Goal: Task Accomplishment & Management: Manage account settings

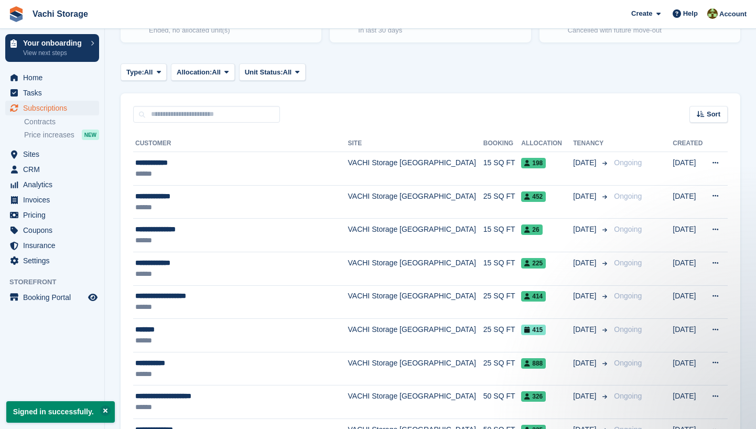
scroll to position [142, 0]
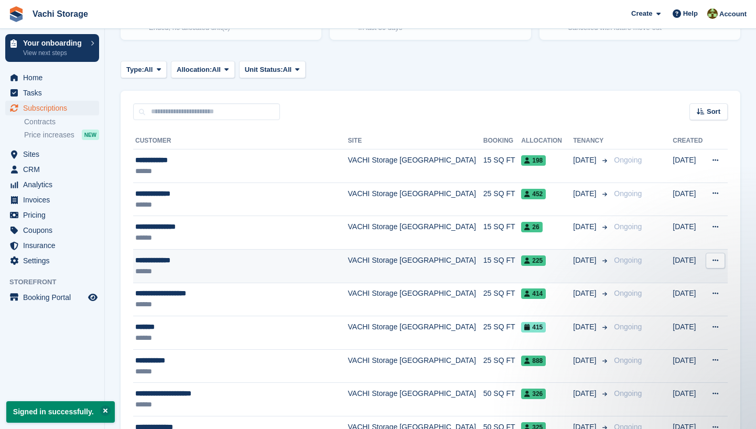
click at [283, 272] on div "******" at bounding box center [235, 271] width 201 height 11
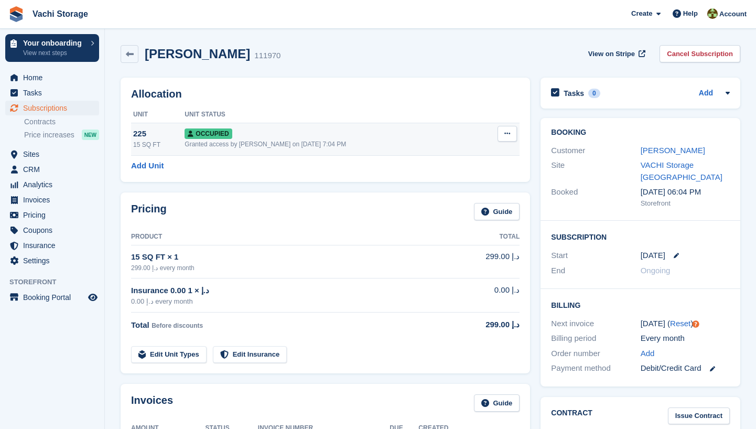
click at [504, 131] on icon at bounding box center [507, 133] width 6 height 7
click at [447, 191] on p "Deallocate" at bounding box center [466, 190] width 91 height 14
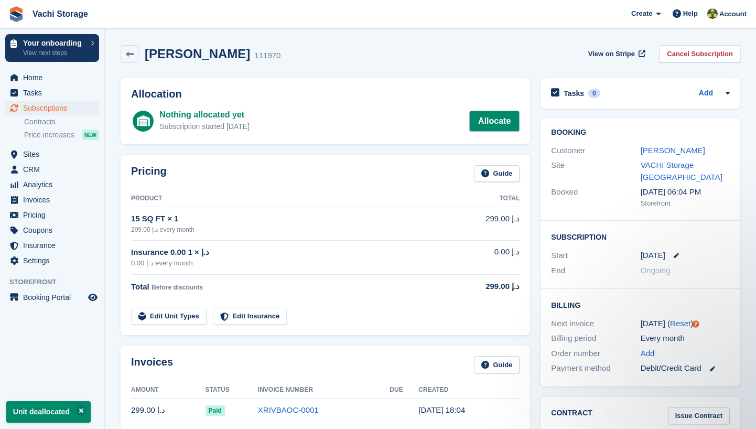
click at [477, 120] on link "Allocate" at bounding box center [494, 121] width 50 height 21
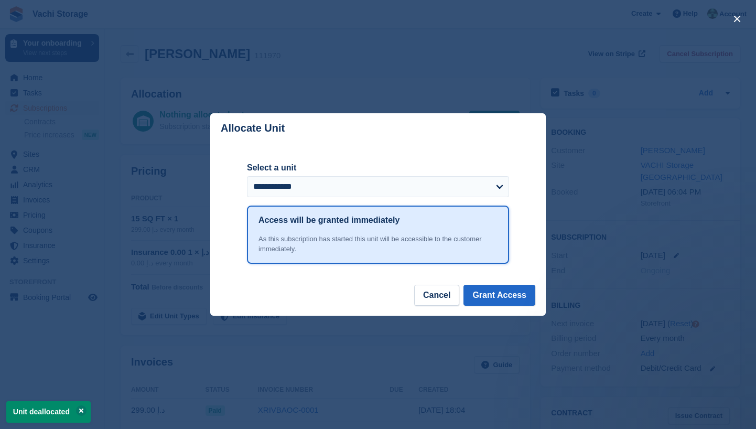
click at [332, 175] on div "**********" at bounding box center [378, 178] width 262 height 35
select select "******"
click at [500, 287] on button "Grant Access" at bounding box center [499, 295] width 72 height 21
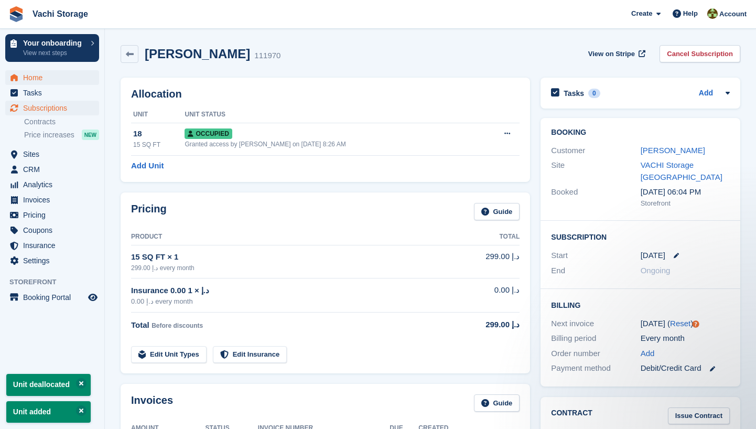
click at [43, 75] on span "Home" at bounding box center [54, 77] width 63 height 15
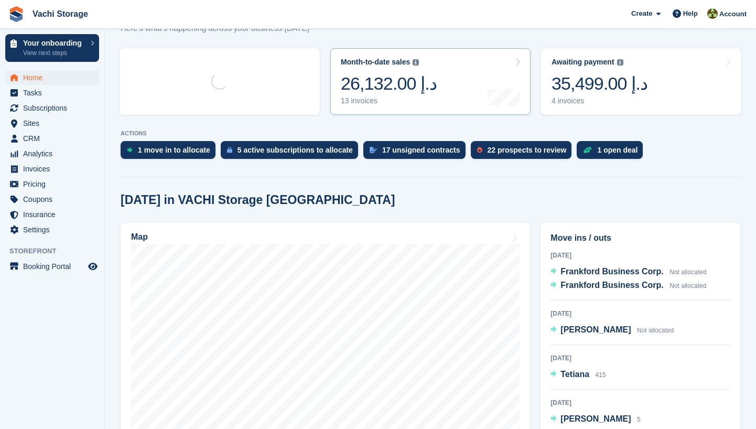
scroll to position [151, 0]
click at [71, 113] on span "Subscriptions" at bounding box center [54, 108] width 63 height 15
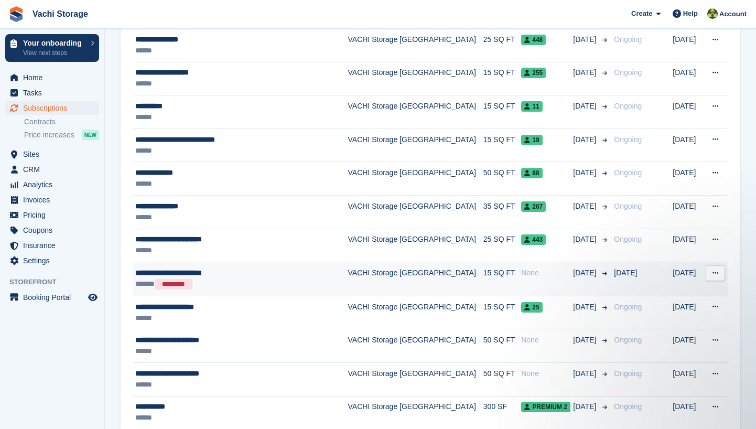
scroll to position [1101, 0]
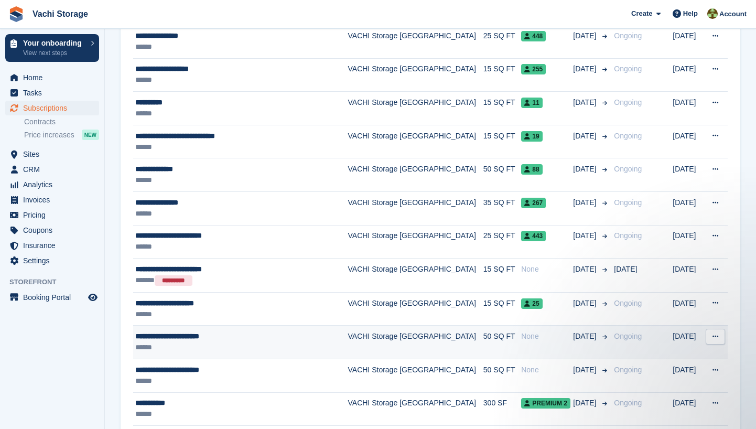
click at [395, 342] on td "VACHI Storage [GEOGRAPHIC_DATA]" at bounding box center [415, 343] width 135 height 34
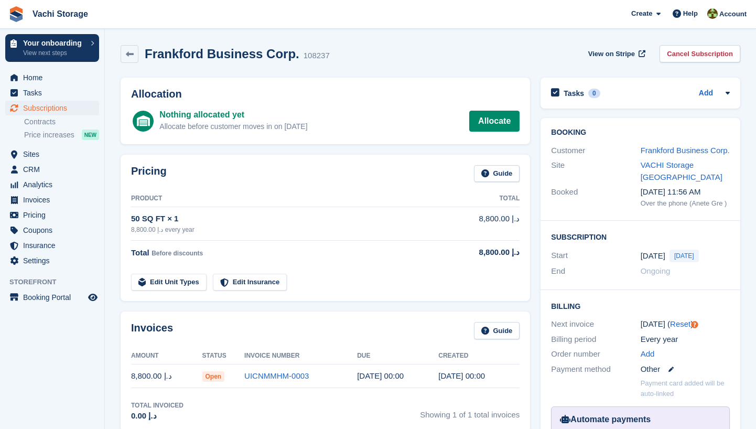
click at [680, 262] on span "[DATE]" at bounding box center [683, 256] width 29 height 13
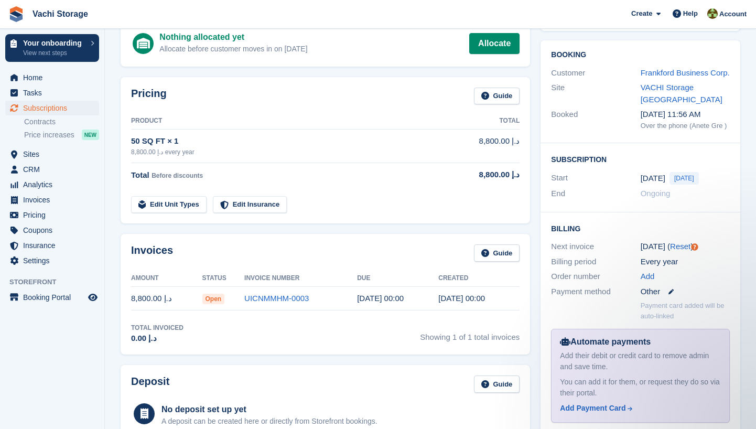
scroll to position [78, 0]
click at [677, 251] on link "Reset" at bounding box center [680, 246] width 20 height 9
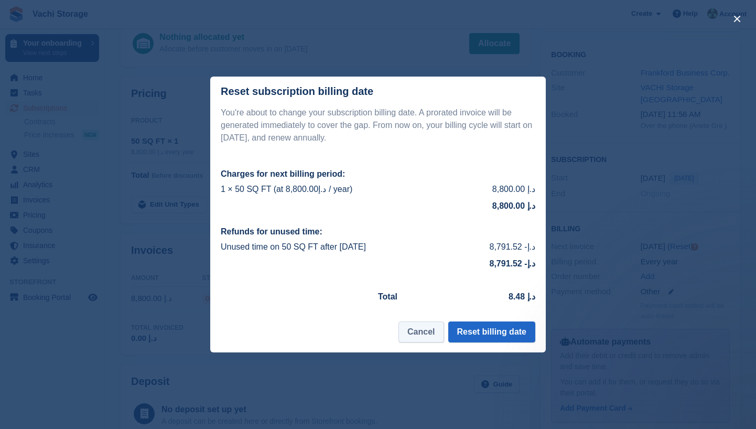
click at [422, 338] on button "Cancel" at bounding box center [420, 331] width 45 height 21
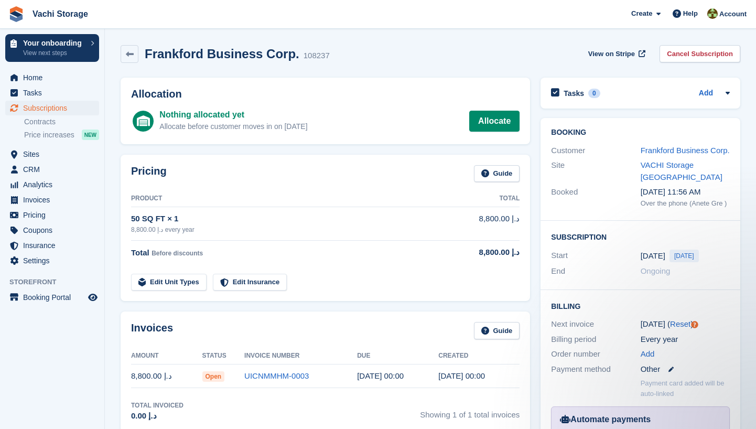
scroll to position [0, 0]
click at [705, 53] on link "Cancel Subscription" at bounding box center [699, 53] width 81 height 17
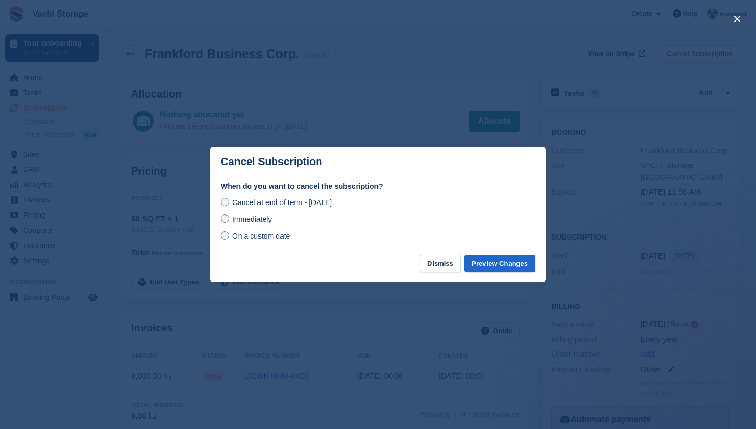
click at [270, 219] on span "Immediately" at bounding box center [251, 219] width 39 height 8
click at [515, 263] on button "Preview Changes" at bounding box center [499, 263] width 71 height 17
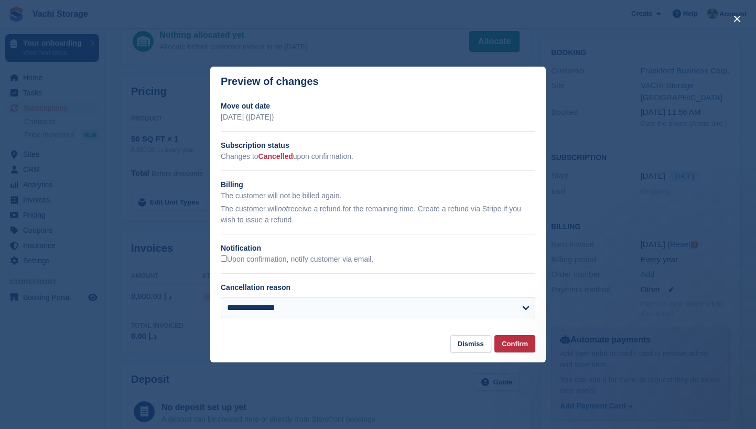
scroll to position [92, 0]
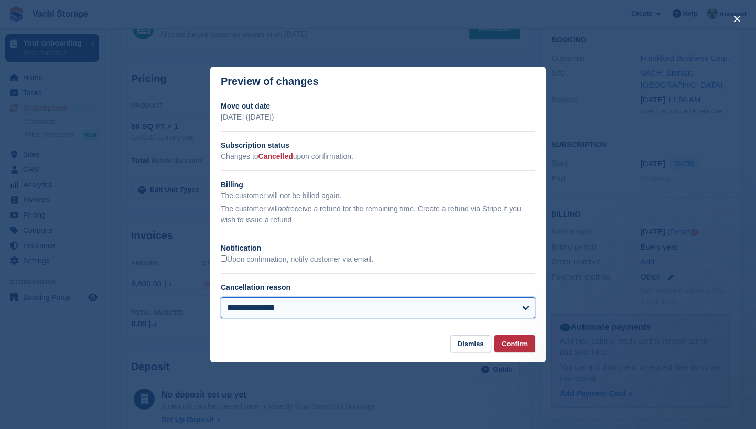
select select "**********"
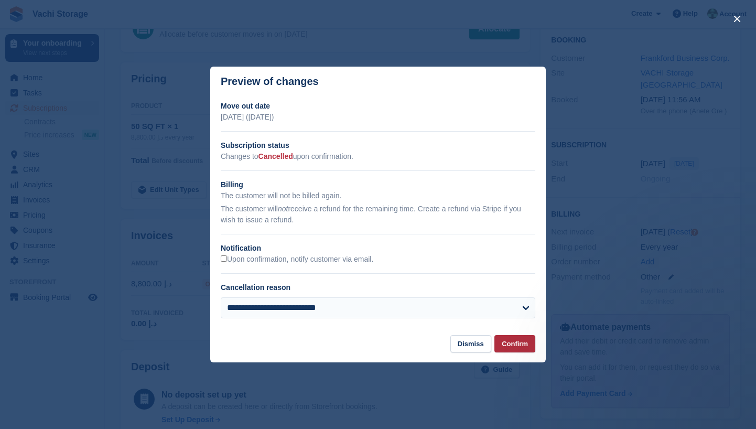
click at [516, 343] on button "Confirm" at bounding box center [514, 343] width 41 height 17
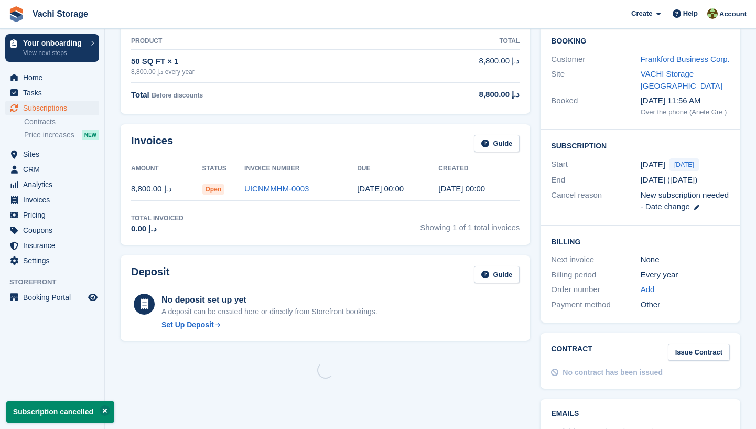
scroll to position [0, 0]
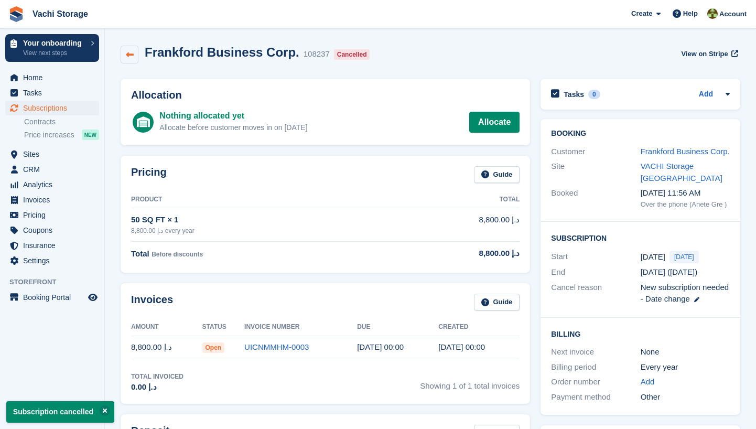
click at [126, 54] on icon at bounding box center [130, 55] width 8 height 8
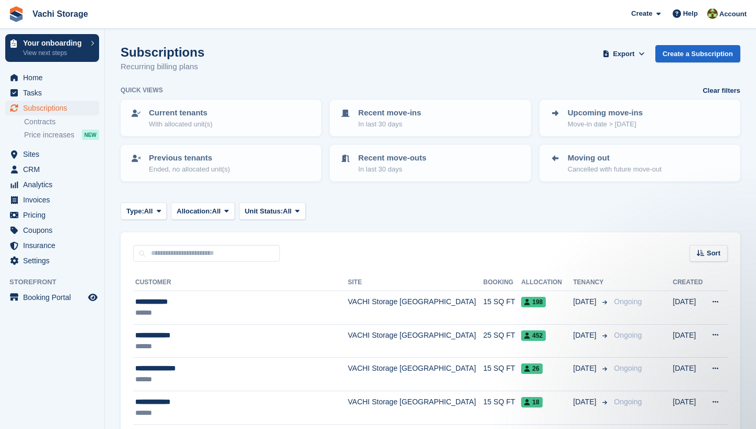
click at [67, 109] on span "Subscriptions" at bounding box center [54, 108] width 63 height 15
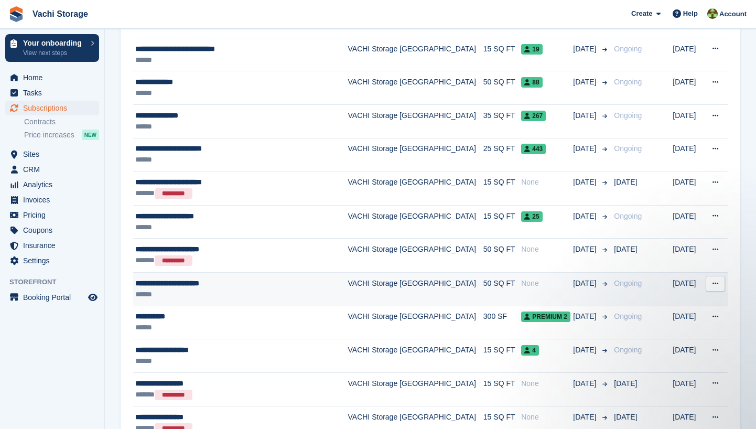
click at [291, 285] on div "**********" at bounding box center [235, 283] width 201 height 11
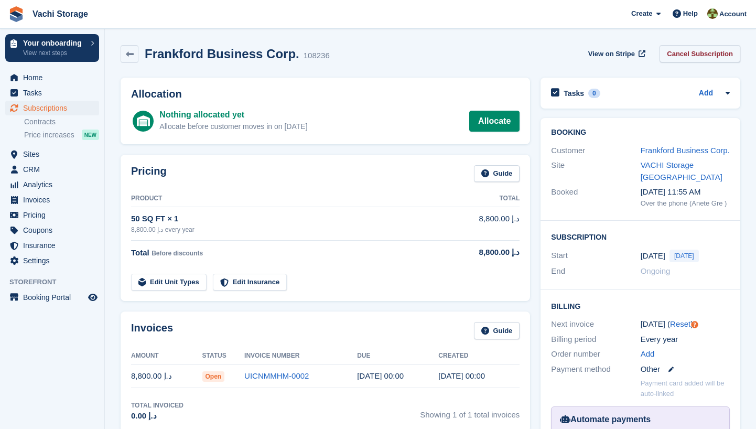
click at [708, 58] on link "Cancel Subscription" at bounding box center [699, 53] width 81 height 17
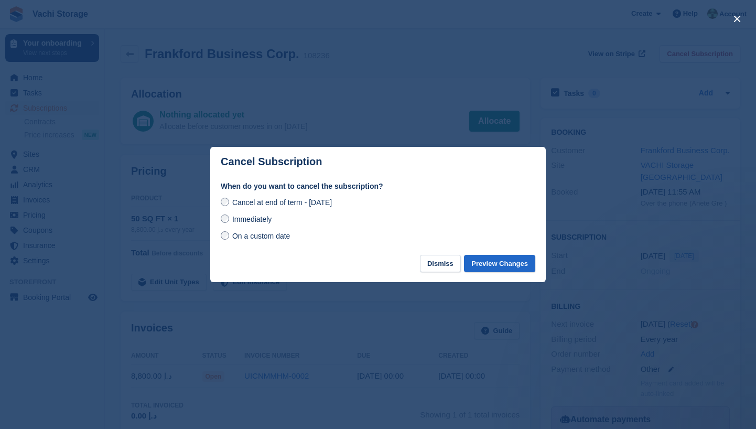
click at [252, 221] on span "Immediately" at bounding box center [251, 219] width 39 height 8
click at [487, 266] on button "Preview Changes" at bounding box center [499, 263] width 71 height 17
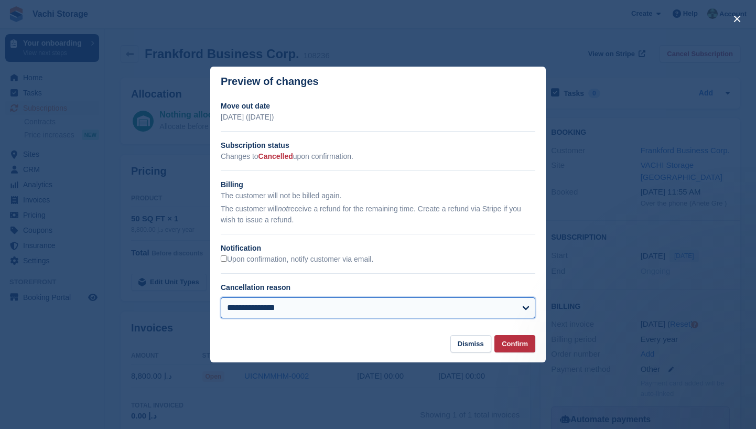
select select "**********"
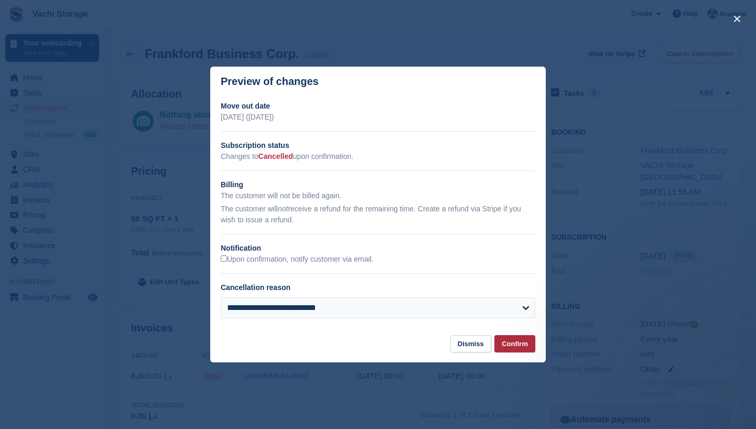
click at [513, 343] on button "Confirm" at bounding box center [514, 343] width 41 height 17
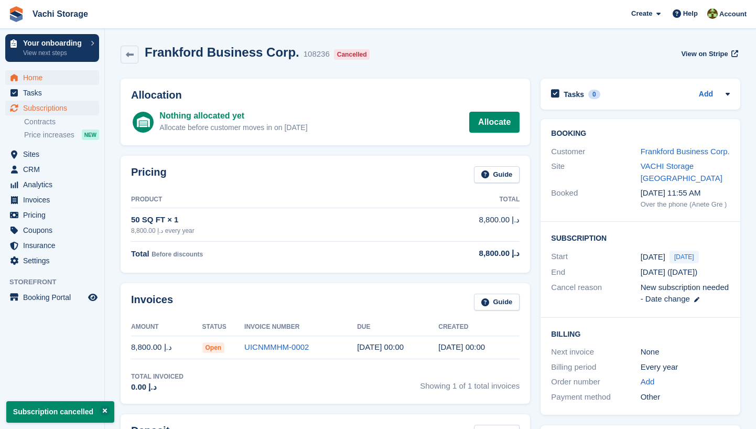
click at [40, 77] on span "Home" at bounding box center [54, 77] width 63 height 15
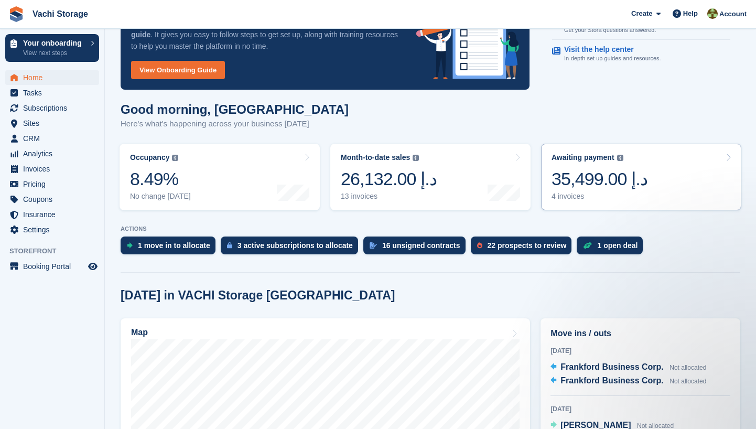
click at [618, 171] on div "35,499.00 د.إ" at bounding box center [599, 178] width 96 height 21
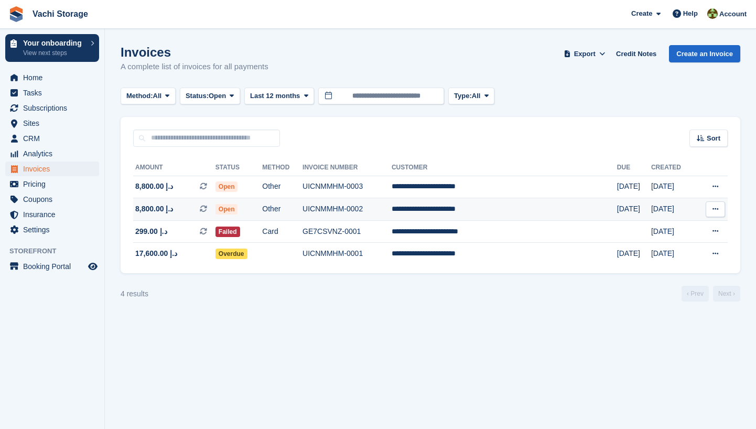
click at [263, 211] on td "Open" at bounding box center [238, 209] width 47 height 23
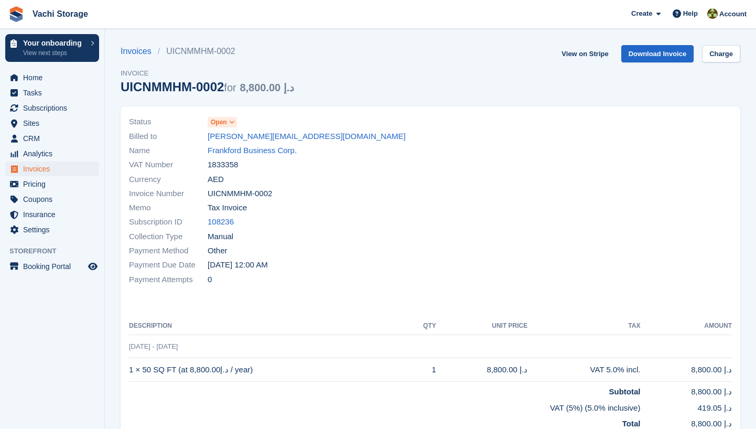
click at [221, 124] on span "Open" at bounding box center [219, 121] width 16 height 9
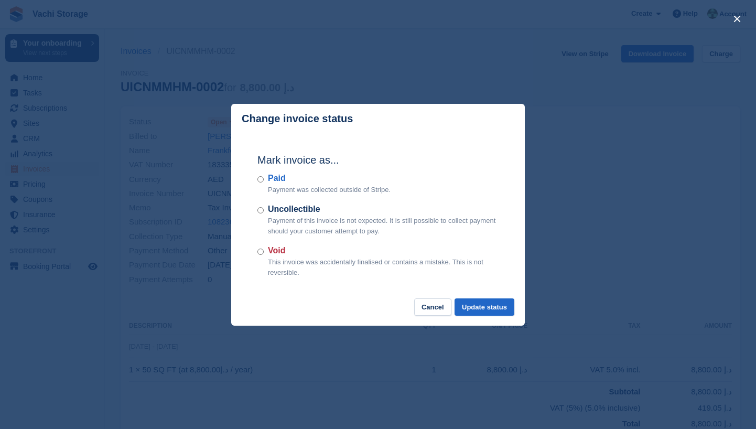
click at [305, 265] on p "This invoice was accidentally finalised or contains a mistake. This is not reve…" at bounding box center [383, 267] width 231 height 20
click at [266, 253] on div "Void This invoice was accidentally finalised or contains a mistake. This is not…" at bounding box center [377, 260] width 241 height 33
click at [483, 305] on button "Update status" at bounding box center [485, 306] width 60 height 17
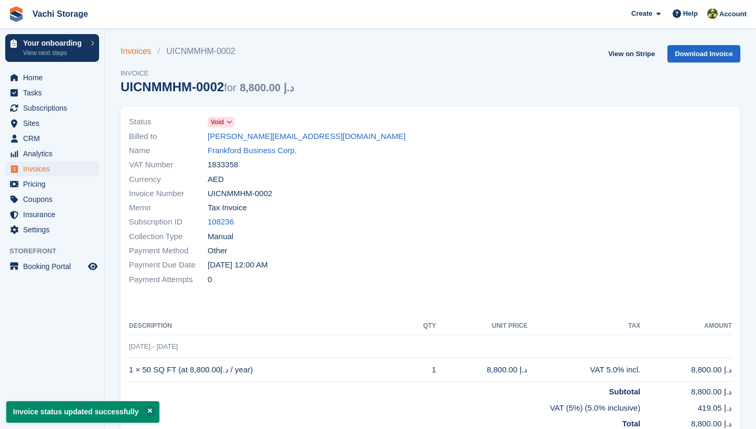
click at [145, 52] on link "Invoices" at bounding box center [139, 51] width 37 height 13
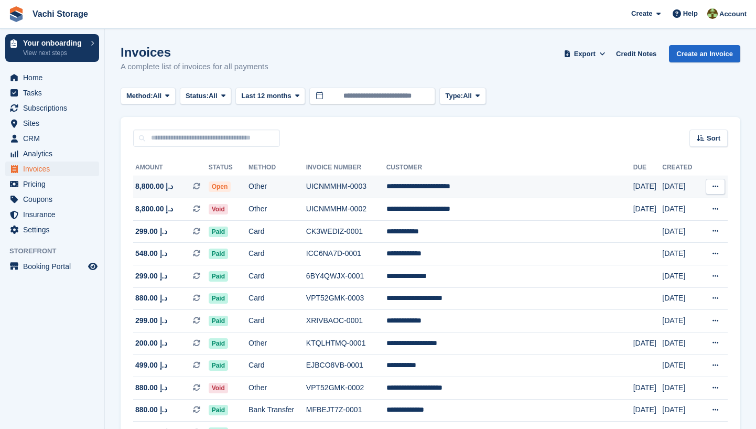
click at [300, 189] on td "Other" at bounding box center [277, 187] width 58 height 23
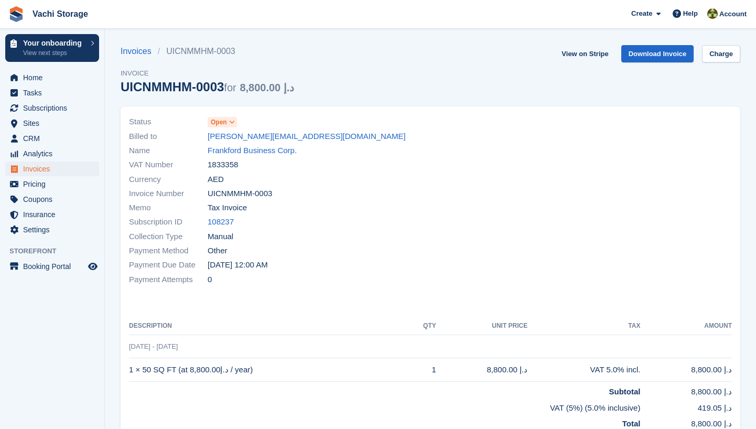
click at [224, 117] on span "Open" at bounding box center [219, 121] width 16 height 9
click at [0, 0] on div "close" at bounding box center [0, 0] width 0 height 0
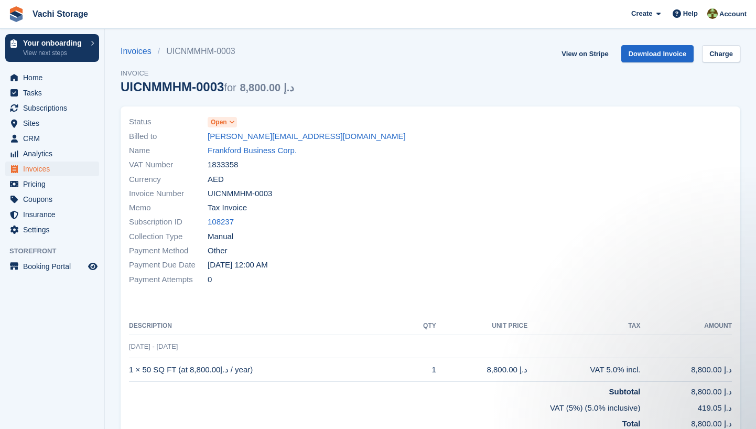
click at [224, 122] on span "Open" at bounding box center [219, 121] width 16 height 9
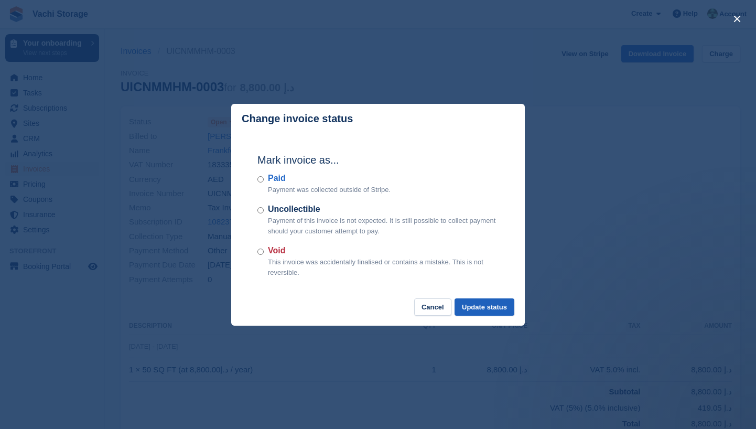
click at [494, 305] on button "Update status" at bounding box center [485, 306] width 60 height 17
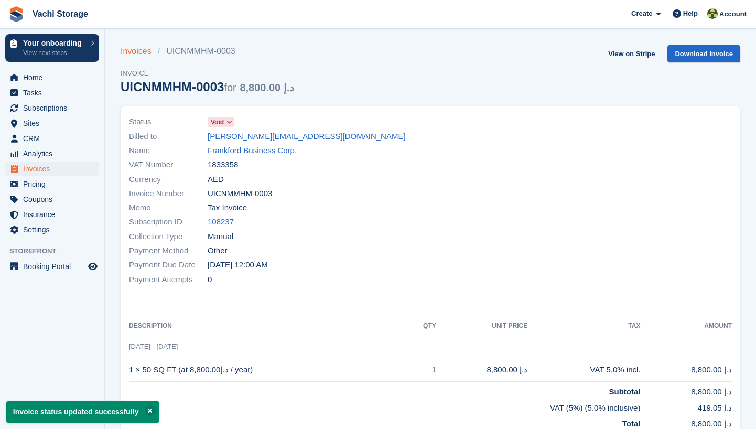
click at [139, 46] on link "Invoices" at bounding box center [139, 51] width 37 height 13
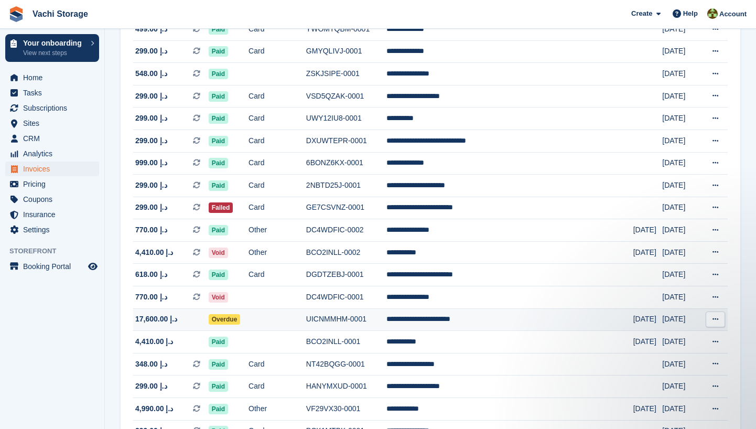
click at [304, 331] on td at bounding box center [277, 319] width 58 height 23
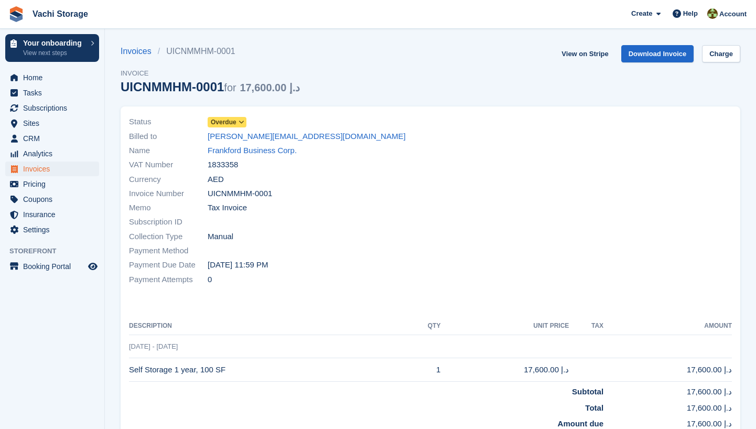
click at [242, 122] on icon at bounding box center [242, 122] width 6 height 6
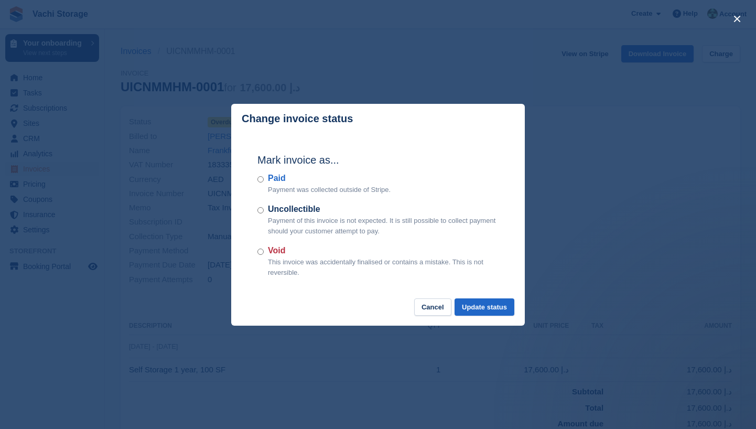
click at [257, 254] on div "Mark invoice as... Paid Payment was collected outside of Stripe. Uncollectible …" at bounding box center [378, 216] width 262 height 165
click at [258, 255] on div "Void This invoice was accidentally finalised or contains a mistake. This is not…" at bounding box center [377, 260] width 241 height 33
click at [491, 309] on button "Update status" at bounding box center [485, 306] width 60 height 17
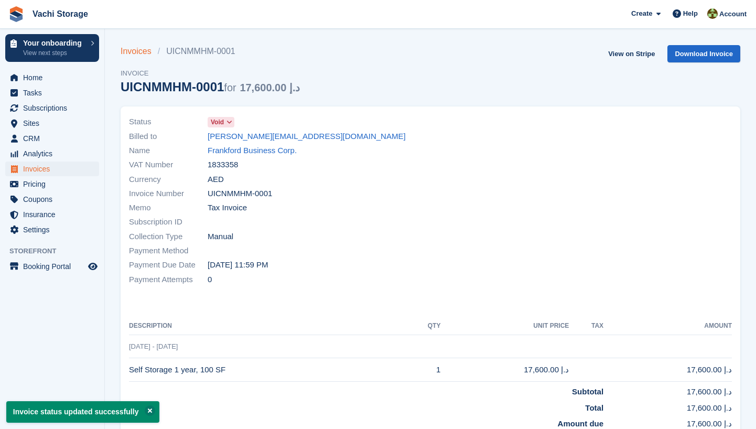
click at [136, 51] on link "Invoices" at bounding box center [139, 51] width 37 height 13
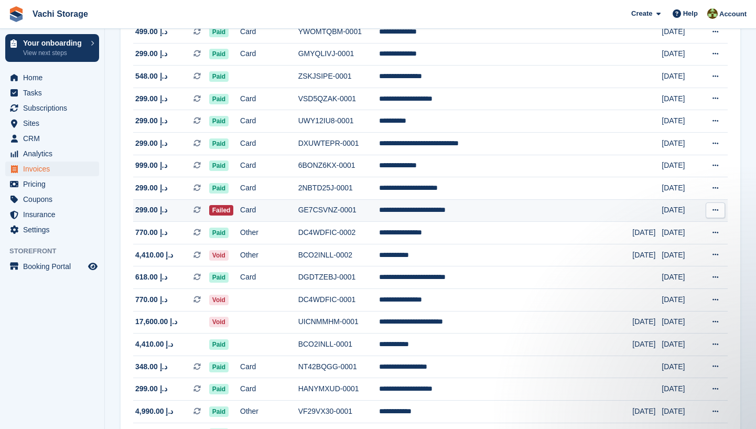
click at [291, 222] on td "Card" at bounding box center [269, 210] width 58 height 23
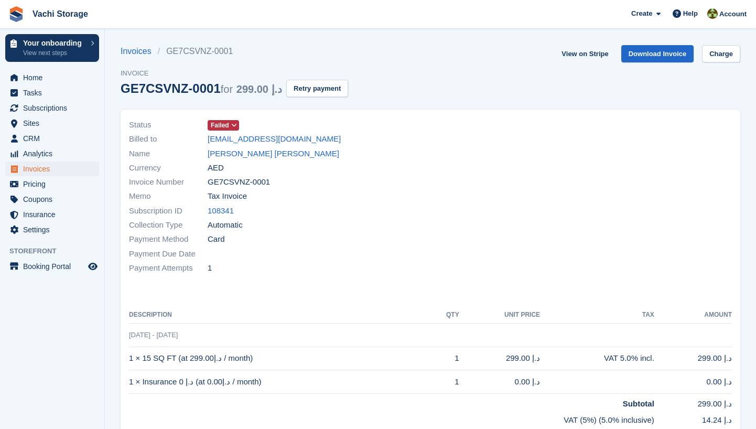
click at [232, 122] on icon at bounding box center [234, 125] width 6 height 6
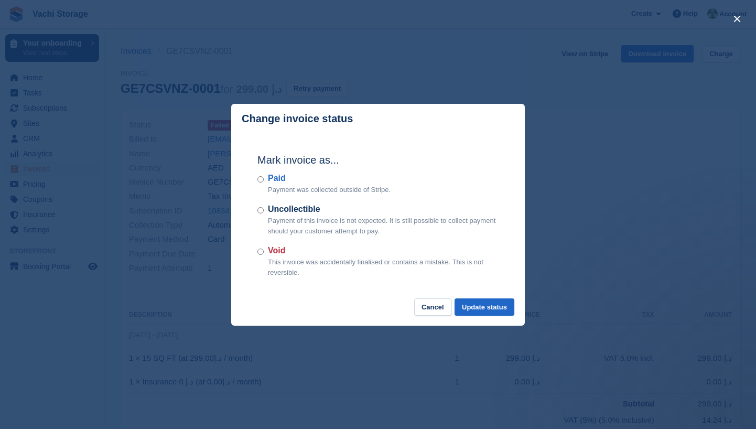
click at [273, 259] on p "This invoice was accidentally finalised or contains a mistake. This is not reve…" at bounding box center [383, 267] width 231 height 20
click at [407, 221] on p "Payment of this invoice is not expected. It is still possible to collect paymen…" at bounding box center [383, 225] width 231 height 20
click at [497, 305] on button "Update status" at bounding box center [485, 306] width 60 height 17
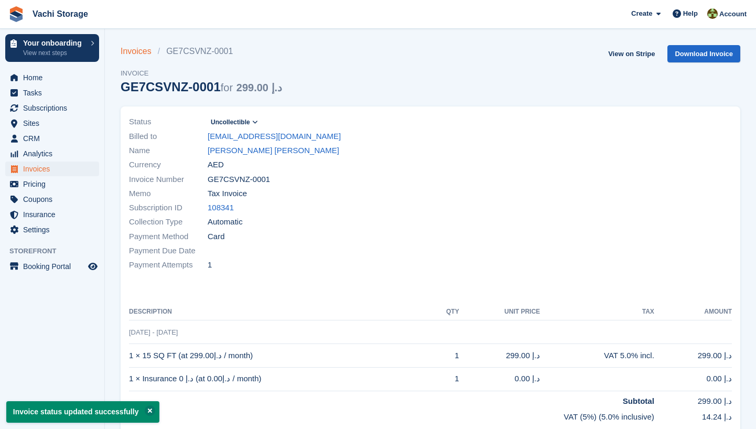
click at [139, 51] on link "Invoices" at bounding box center [139, 51] width 37 height 13
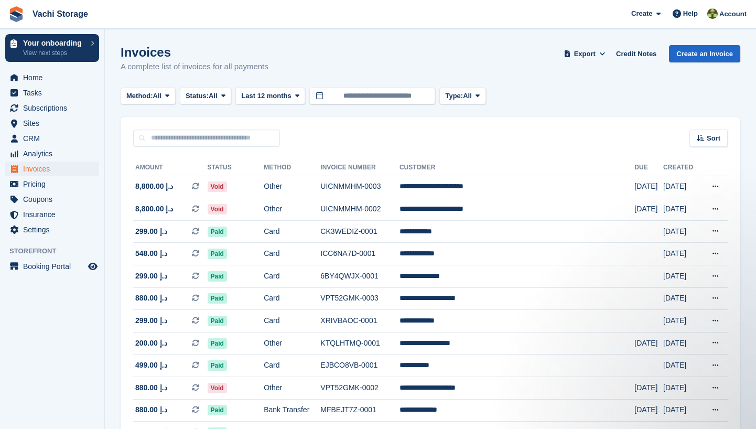
click at [47, 168] on span "Invoices" at bounding box center [54, 168] width 63 height 15
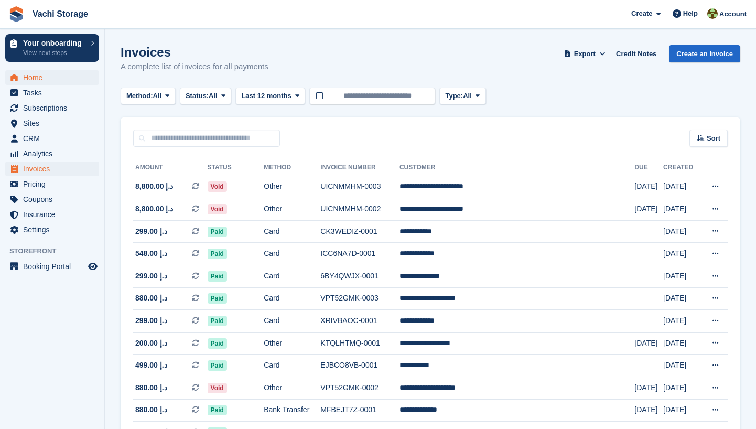
click at [46, 82] on span "Home" at bounding box center [54, 77] width 63 height 15
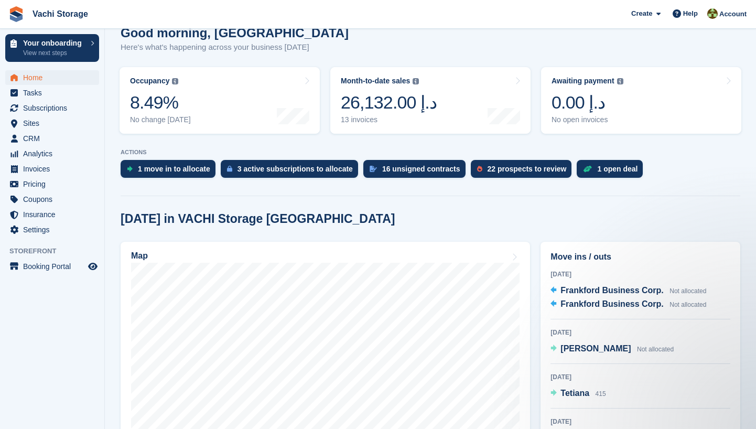
scroll to position [218, 0]
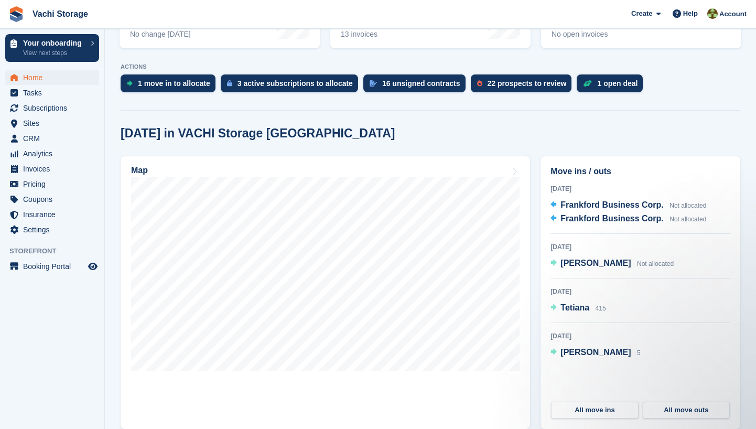
click at [41, 80] on span "Home" at bounding box center [54, 77] width 63 height 15
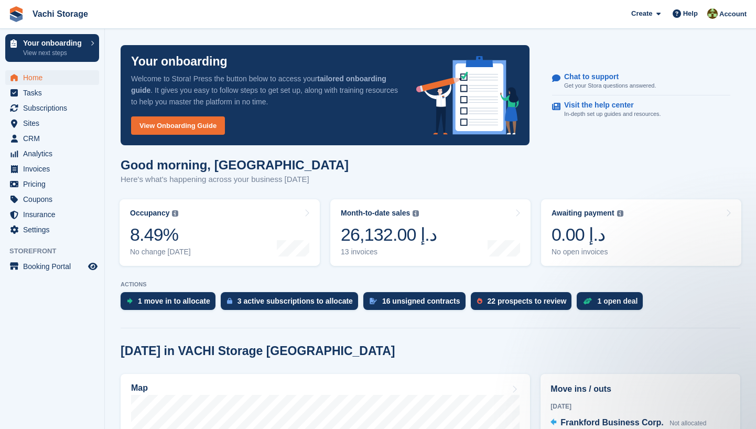
scroll to position [0, 0]
